Goal: Information Seeking & Learning: Find specific fact

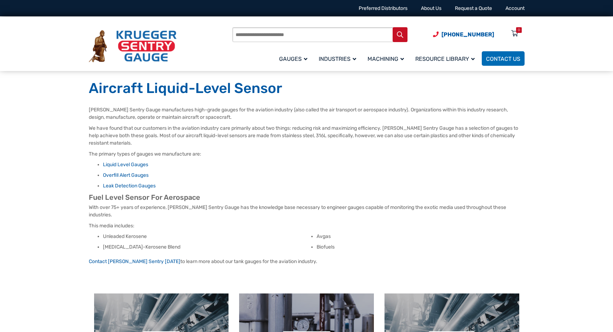
click at [263, 34] on input "Products search" at bounding box center [319, 34] width 175 height 15
type input "**********"
click at [392, 27] on button "Search" at bounding box center [399, 34] width 15 height 15
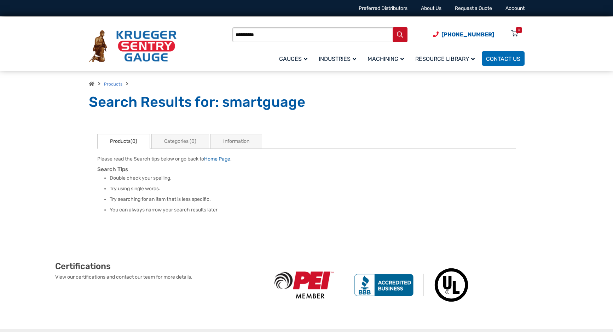
click at [133, 44] on img at bounding box center [133, 46] width 88 height 33
